Goal: Task Accomplishment & Management: Manage account settings

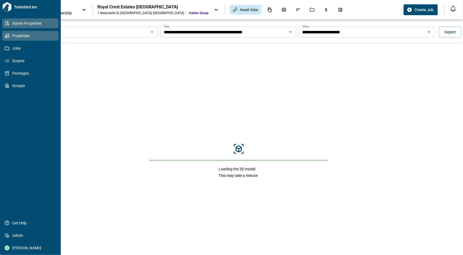
click at [9, 23] on icon at bounding box center [7, 23] width 5 height 5
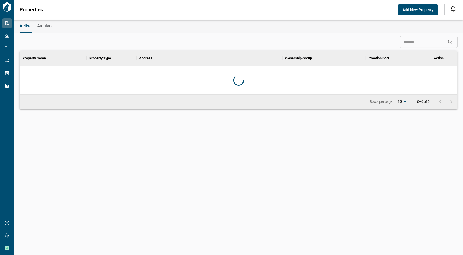
scroll to position [39, 435]
click at [430, 44] on input at bounding box center [423, 42] width 47 height 11
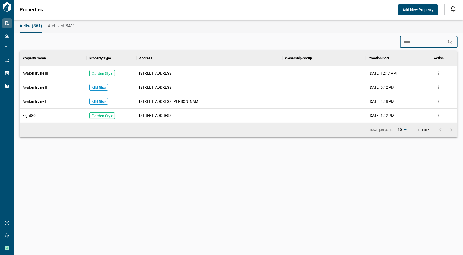
type input "****"
click at [36, 99] on span "Avalon Irvine I" at bounding box center [34, 101] width 24 height 5
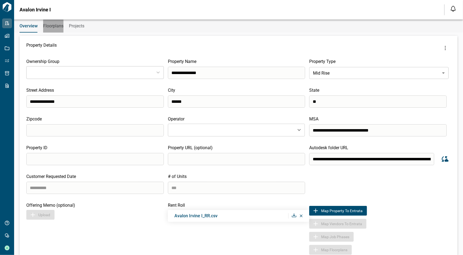
click at [54, 27] on span "Floorplans" at bounding box center [53, 25] width 20 height 5
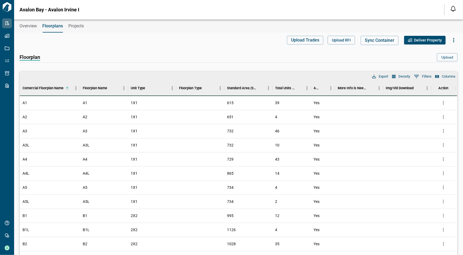
click at [452, 39] on icon "button" at bounding box center [453, 40] width 7 height 7
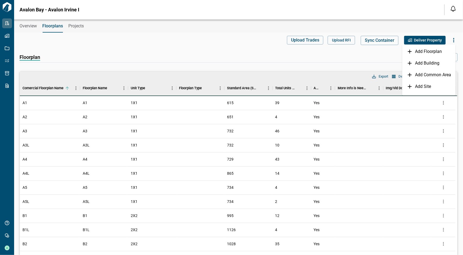
click at [437, 62] on p "Add Building" at bounding box center [427, 63] width 24 height 7
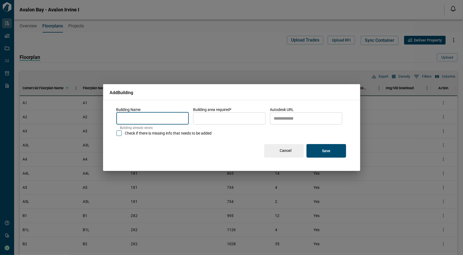
click at [170, 118] on input "name" at bounding box center [152, 118] width 72 height 15
drag, startPoint x: 273, startPoint y: 152, endPoint x: 301, endPoint y: 152, distance: 27.9
click at [273, 152] on button "Cancel" at bounding box center [284, 151] width 40 height 14
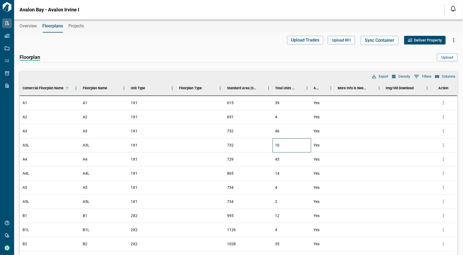
click at [288, 152] on div "10" at bounding box center [291, 145] width 38 height 14
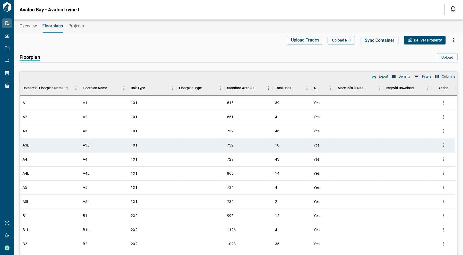
click at [452, 38] on icon "button" at bounding box center [453, 40] width 7 height 7
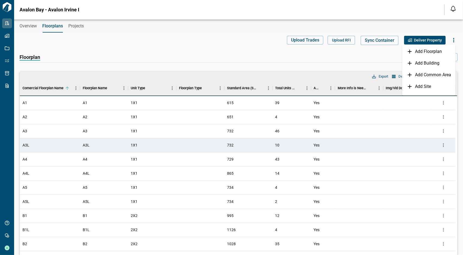
click at [436, 78] on p "Add Common Area" at bounding box center [433, 75] width 36 height 7
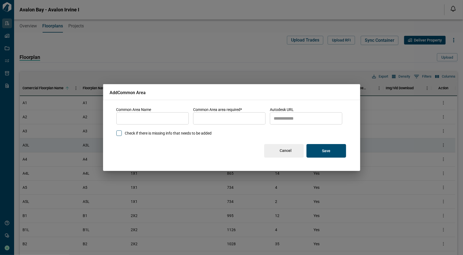
click at [178, 124] on input "name" at bounding box center [152, 118] width 72 height 15
type input "**********"
click at [213, 120] on input "area" at bounding box center [229, 118] width 72 height 15
type input "*"
click at [329, 156] on button "Save" at bounding box center [326, 151] width 40 height 14
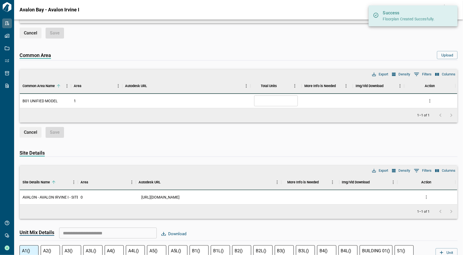
scroll to position [325, 0]
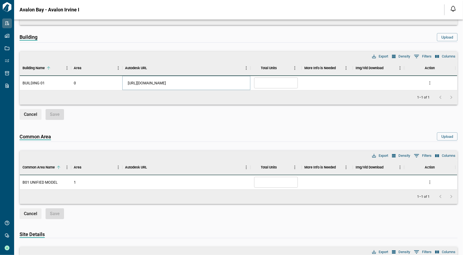
click at [166, 82] on link "[URL][DOMAIN_NAME]" at bounding box center [147, 82] width 38 height 5
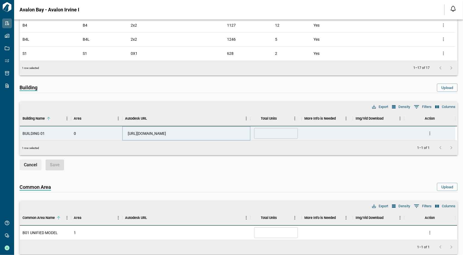
scroll to position [352, 0]
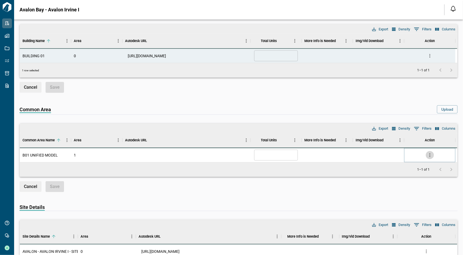
click at [426, 155] on button "more" at bounding box center [430, 155] width 8 height 8
click at [398, 175] on li "Edit" at bounding box center [406, 174] width 53 height 10
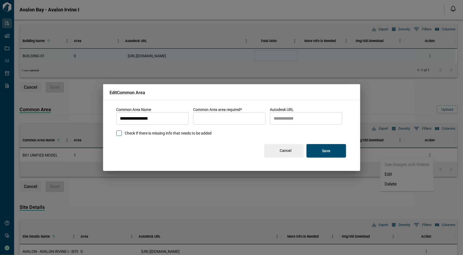
click at [296, 123] on input "autodesk_url" at bounding box center [306, 118] width 72 height 15
paste input "**********"
type input "**********"
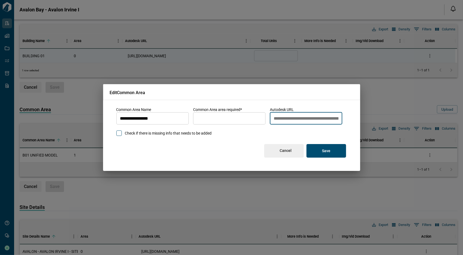
click at [318, 148] on button "Save" at bounding box center [326, 151] width 40 height 14
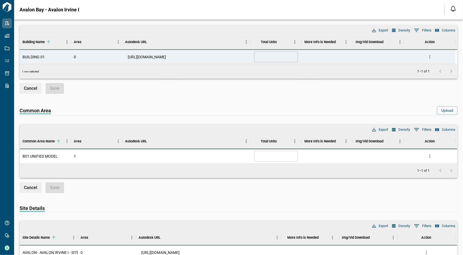
scroll to position [352, 0]
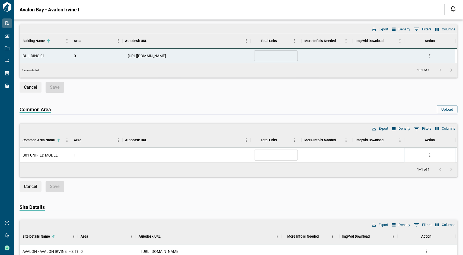
click at [428, 152] on icon "more" at bounding box center [429, 154] width 5 height 5
click at [402, 175] on li "Edit" at bounding box center [406, 174] width 53 height 10
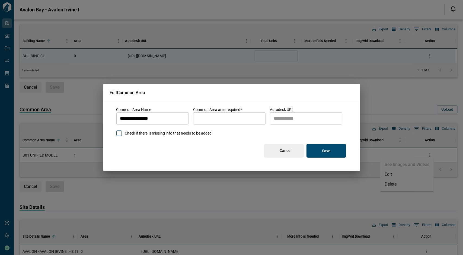
click at [311, 122] on input "autodesk_url" at bounding box center [306, 118] width 72 height 15
paste input "**********"
type input "**********"
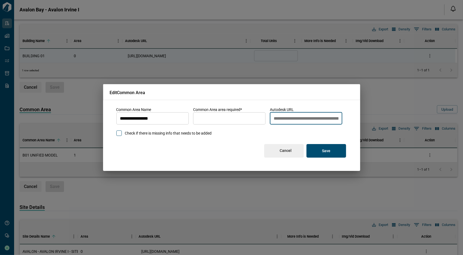
click at [323, 149] on p "Save" at bounding box center [326, 150] width 8 height 5
